Goal: Information Seeking & Learning: Learn about a topic

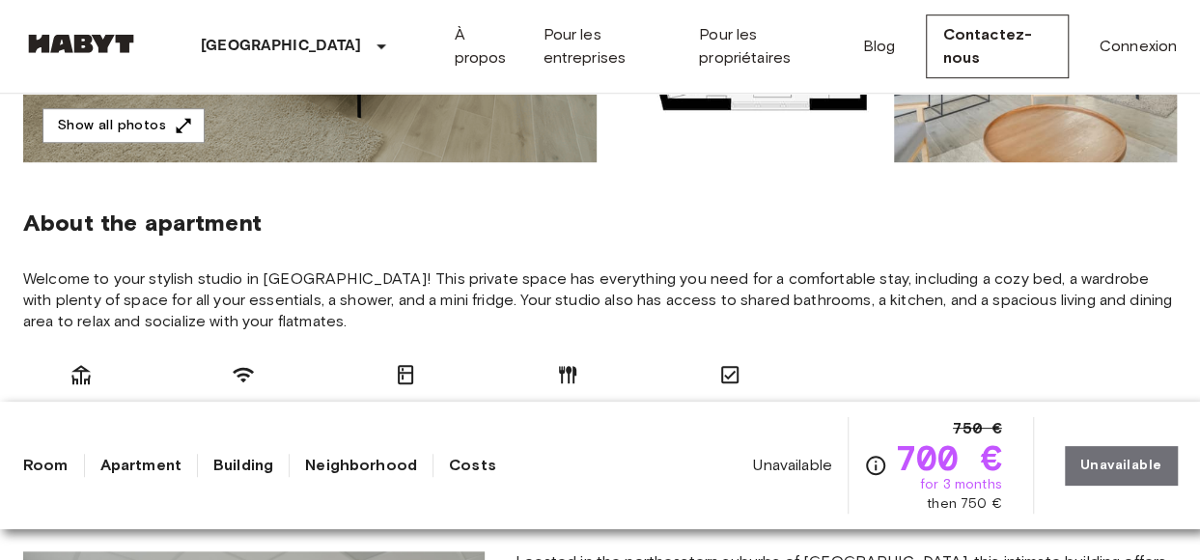
scroll to position [624, 0]
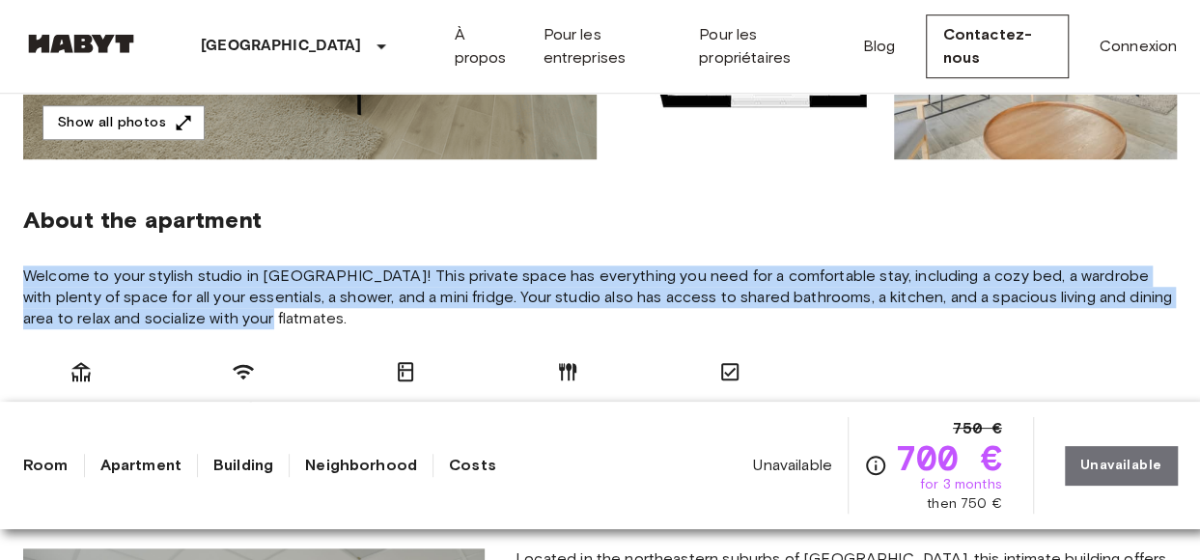
drag, startPoint x: 17, startPoint y: 274, endPoint x: 270, endPoint y: 323, distance: 257.6
drag, startPoint x: 270, startPoint y: 323, endPoint x: 195, endPoint y: 291, distance: 81.7
copy span "Welcome to your stylish studio in [GEOGRAPHIC_DATA]! This private space has eve…"
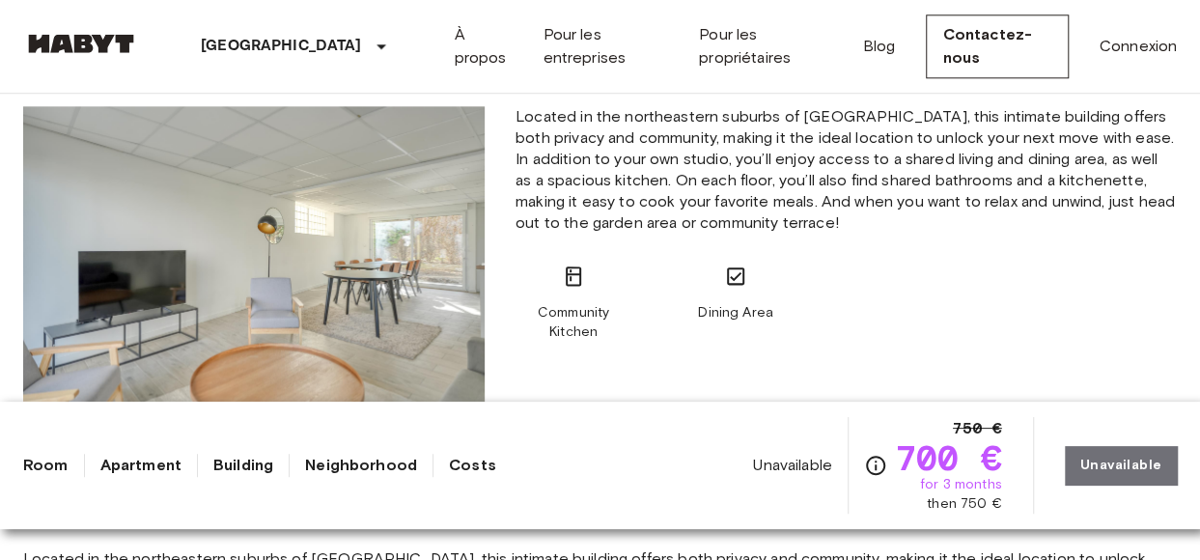
scroll to position [1068, 0]
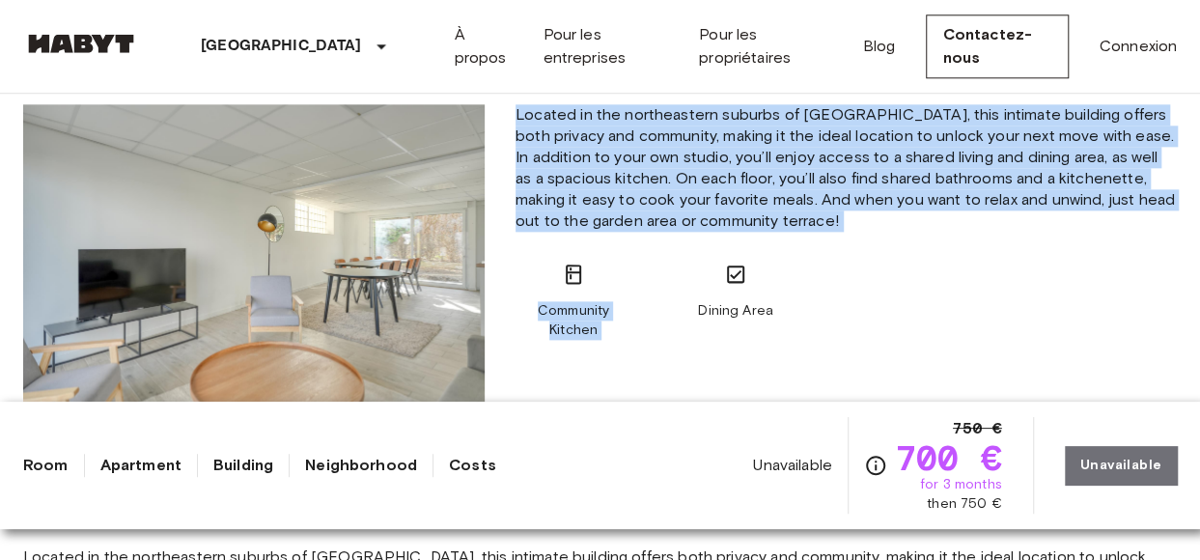
drag, startPoint x: 797, startPoint y: 247, endPoint x: 519, endPoint y: 113, distance: 308.7
click at [519, 113] on div "Located in the northeastern suburbs of [GEOGRAPHIC_DATA], this intimate buildin…" at bounding box center [846, 258] width 692 height 308
click at [519, 113] on span "Located in the northeastern suburbs of [GEOGRAPHIC_DATA], this intimate buildin…" at bounding box center [845, 167] width 661 height 127
click at [516, 124] on span "Located in the northeastern suburbs of [GEOGRAPHIC_DATA], this intimate buildin…" at bounding box center [845, 167] width 661 height 127
drag, startPoint x: 514, startPoint y: 117, endPoint x: 782, endPoint y: 235, distance: 292.1
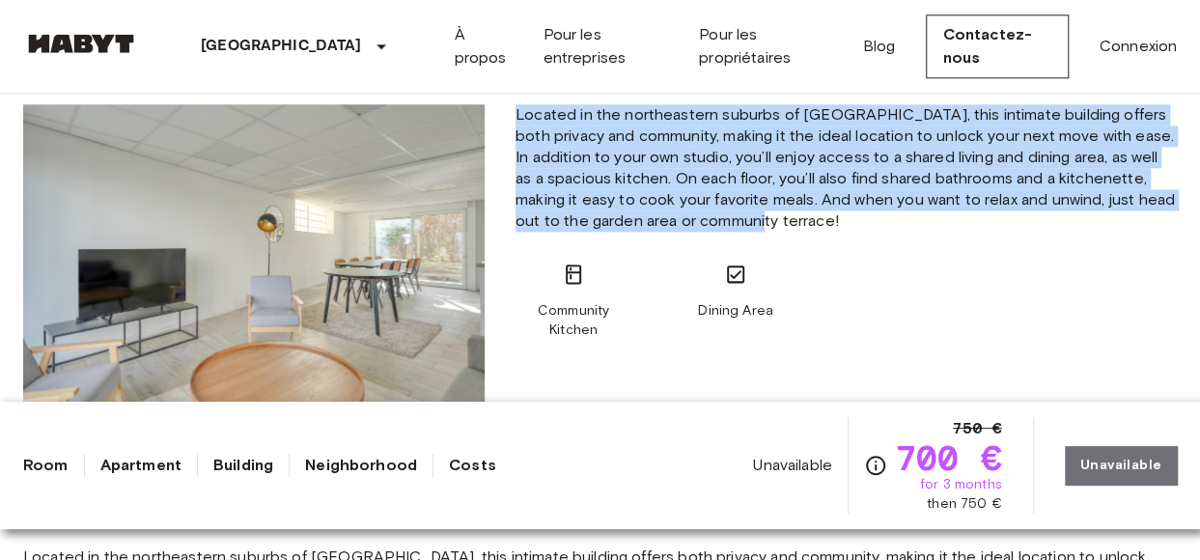
click at [782, 235] on div "Located in the northeastern suburbs of [GEOGRAPHIC_DATA], this intimate buildin…" at bounding box center [846, 258] width 692 height 308
drag, startPoint x: 782, startPoint y: 235, endPoint x: 691, endPoint y: 153, distance: 121.7
copy span "Located in the northeastern suburbs of [GEOGRAPHIC_DATA], this intimate buildin…"
